Goal: Task Accomplishment & Management: Use online tool/utility

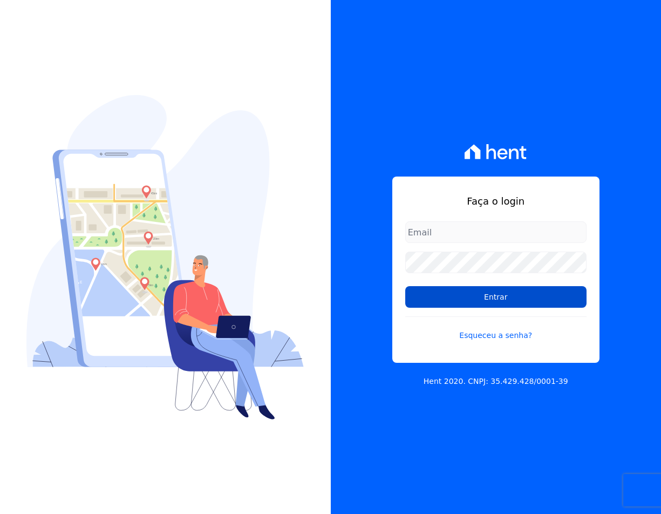
type input "[EMAIL_ADDRESS][DOMAIN_NAME]"
click at [437, 287] on input "Entrar" at bounding box center [495, 297] width 181 height 22
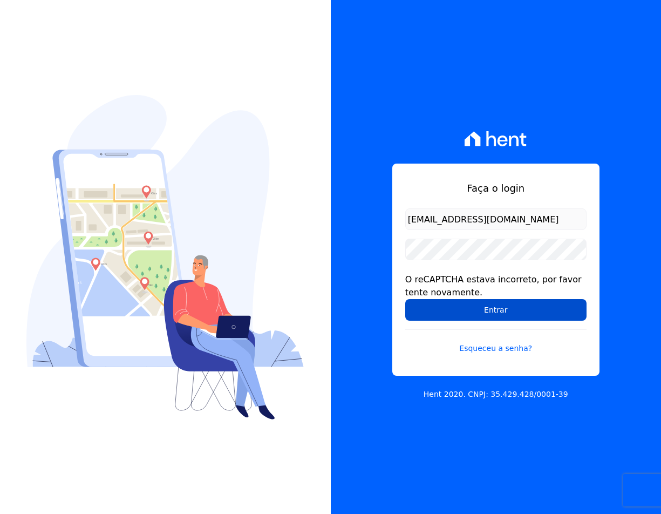
click at [437, 311] on input "Entrar" at bounding box center [495, 310] width 181 height 22
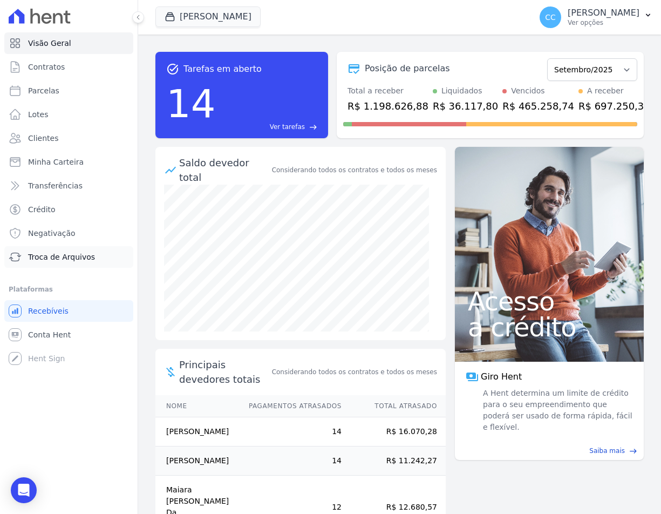
click at [44, 254] on span "Troca de Arquivos" at bounding box center [61, 257] width 67 height 11
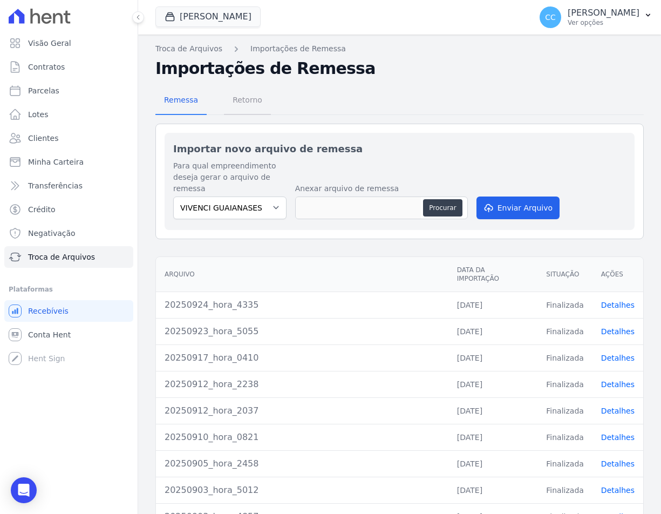
click at [237, 96] on span "Retorno" at bounding box center [247, 100] width 43 height 22
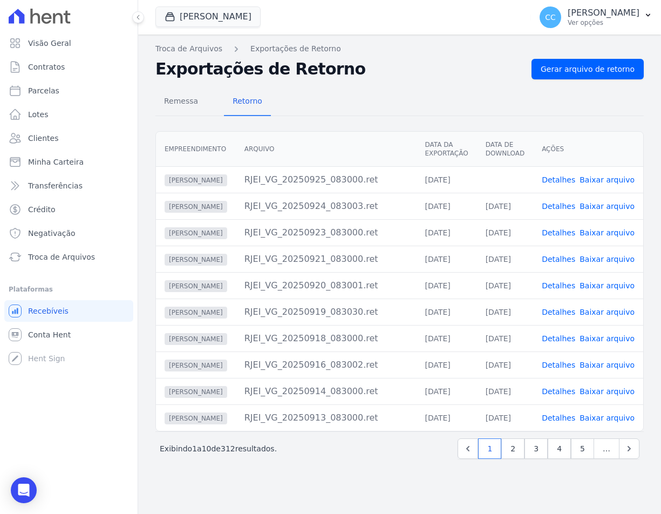
click at [614, 182] on link "Baixar arquivo" at bounding box center [607, 179] width 55 height 9
click at [228, 16] on button "[PERSON_NAME]" at bounding box center [207, 16] width 105 height 21
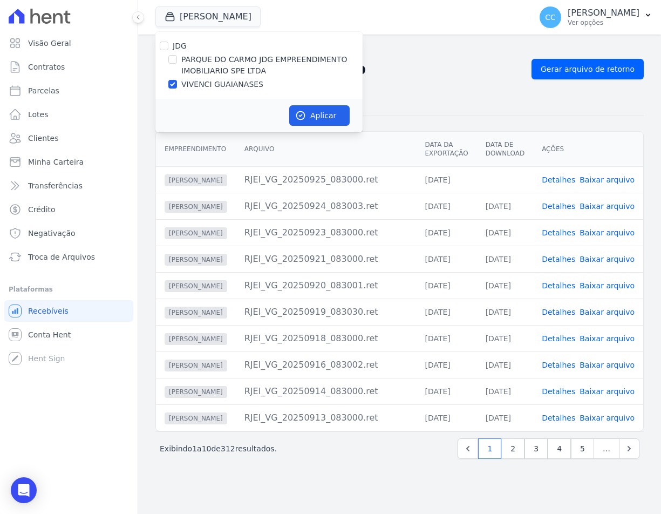
click at [241, 63] on label "PARQUE DO CARMO JDG EMPREENDIMENTO IMOBILIARIO SPE LTDA" at bounding box center [271, 65] width 181 height 23
click at [177, 63] on input "PARQUE DO CARMO JDG EMPREENDIMENTO IMOBILIARIO SPE LTDA" at bounding box center [172, 59] width 9 height 9
checkbox input "true"
click at [226, 88] on label "VIVENCI GUAIANASES" at bounding box center [222, 84] width 82 height 11
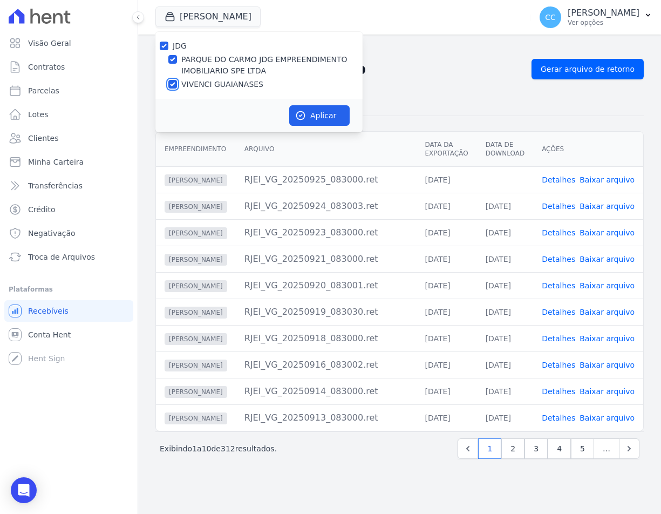
click at [177, 88] on input "VIVENCI GUAIANASES" at bounding box center [172, 84] width 9 height 9
checkbox input "false"
click at [329, 111] on button "Aplicar" at bounding box center [319, 115] width 60 height 21
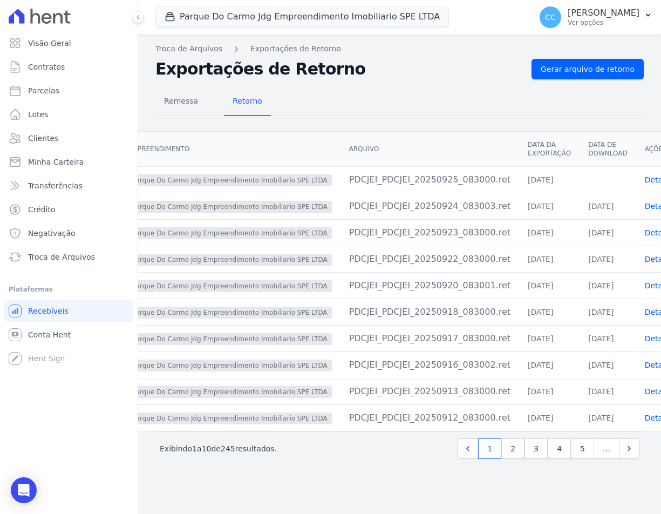
scroll to position [0, 81]
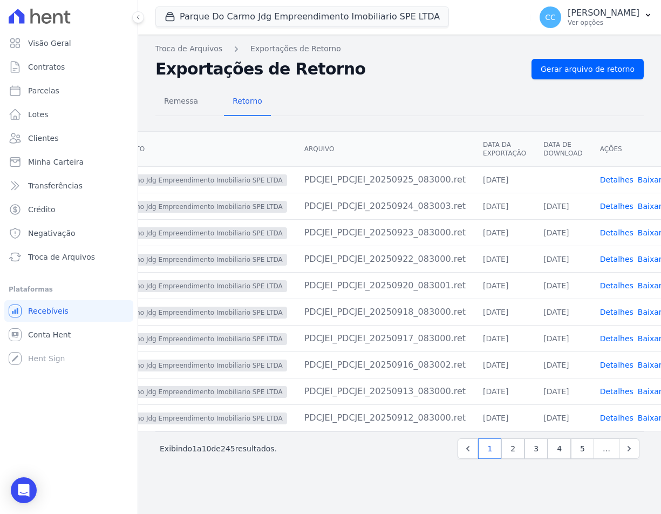
click at [638, 181] on link "Baixar arquivo" at bounding box center [665, 179] width 55 height 9
click at [398, 67] on h2 "Exportações de Retorno" at bounding box center [339, 68] width 368 height 19
click at [201, 28] on div "Parque Do Carmo Jdg Empreendimento Imobiliario SPE LTDA JDG PARQUE DO CARMO JDG…" at bounding box center [340, 17] width 371 height 36
click at [191, 23] on button "Parque Do Carmo Jdg Empreendimento Imobiliario SPE LTDA" at bounding box center [302, 16] width 294 height 21
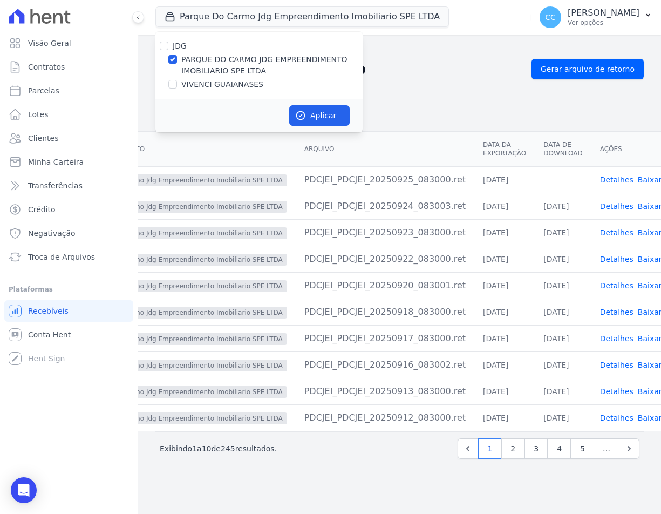
click at [193, 85] on label "VIVENCI GUAIANASES" at bounding box center [222, 84] width 82 height 11
click at [177, 85] on input "VIVENCI GUAIANASES" at bounding box center [172, 84] width 9 height 9
checkbox input "true"
click at [193, 71] on label "PARQUE DO CARMO JDG EMPREENDIMENTO IMOBILIARIO SPE LTDA" at bounding box center [271, 65] width 181 height 23
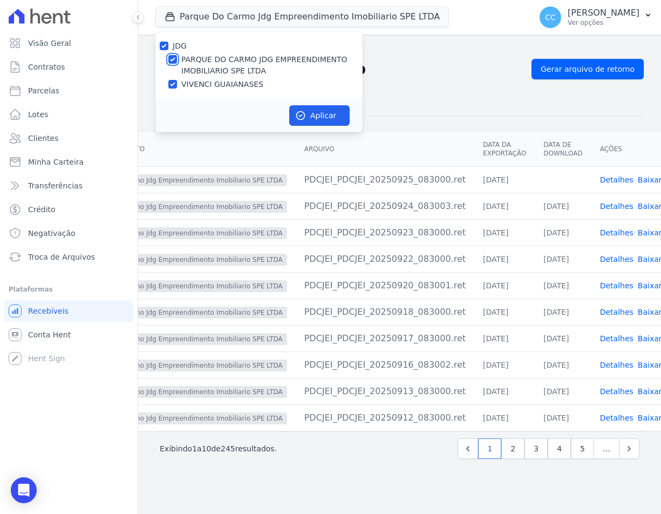
click at [177, 64] on input "PARQUE DO CARMO JDG EMPREENDIMENTO IMOBILIARIO SPE LTDA" at bounding box center [172, 59] width 9 height 9
checkbox input "false"
click at [301, 118] on icon "button" at bounding box center [300, 115] width 11 height 11
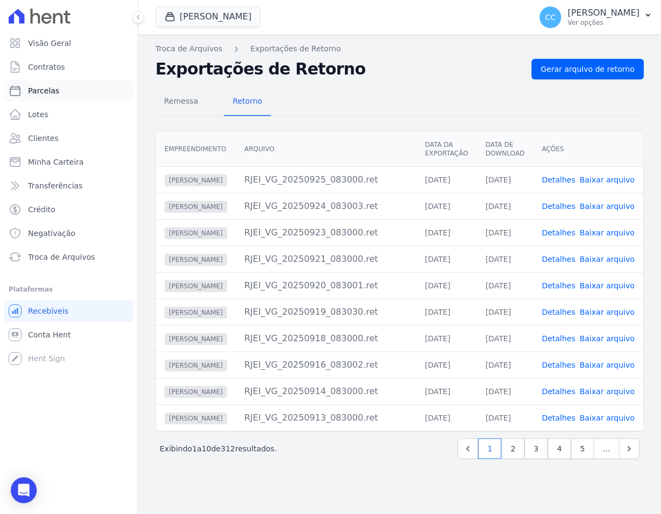
click at [42, 91] on span "Parcelas" at bounding box center [43, 90] width 31 height 11
select select
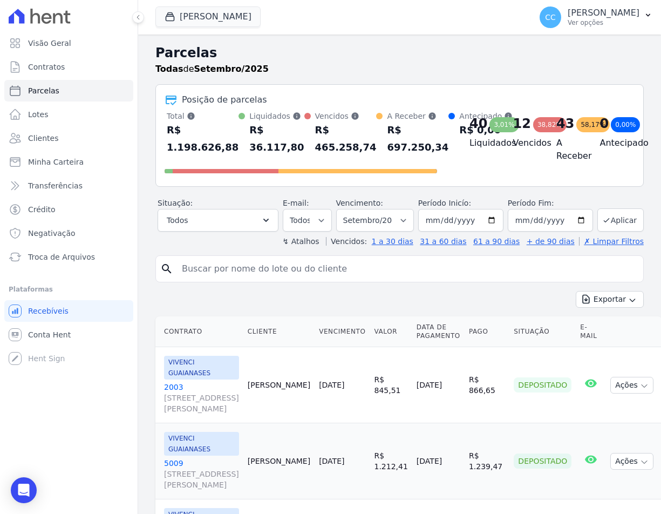
click at [281, 268] on input "search" at bounding box center [407, 269] width 464 height 22
paste input "[PERSON_NAME] DE [PERSON_NAME]"
type input "[PERSON_NAME] DE [PERSON_NAME]"
select select
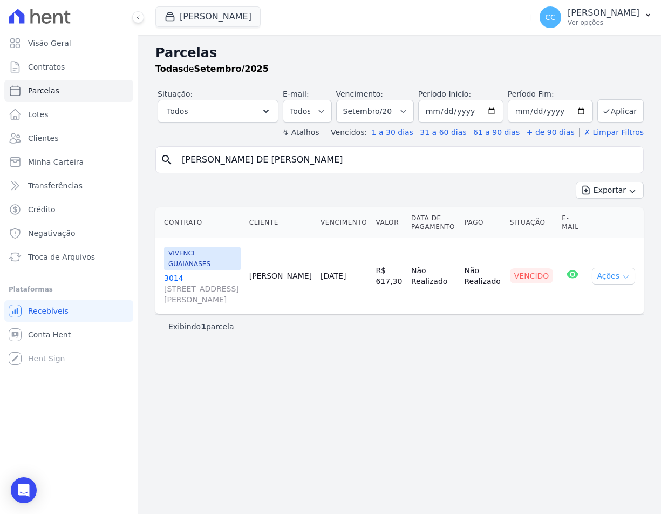
click at [616, 269] on button "Ações" at bounding box center [613, 276] width 43 height 17
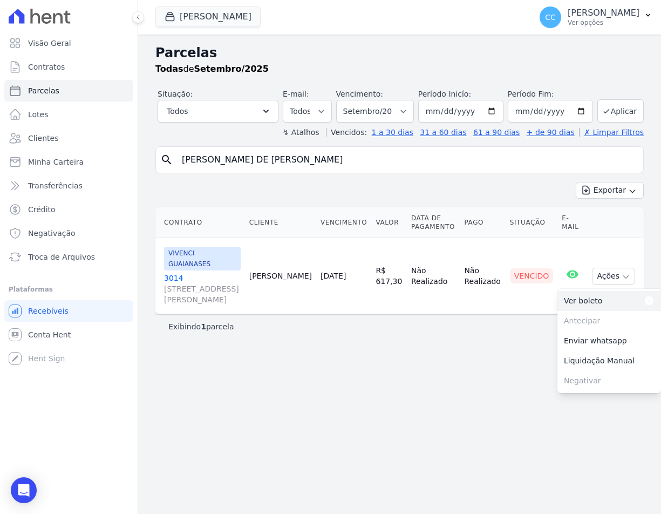
click at [592, 296] on link "Ver boleto Para visualizar o boleto digite os 5 primeiros dígitos do seu CPF" at bounding box center [610, 301] width 104 height 20
click at [175, 273] on link "[GEOGRAPHIC_DATA][STREET_ADDRESS][PERSON_NAME][GEOGRAPHIC_DATA]" at bounding box center [202, 289] width 77 height 32
